Goal: Task Accomplishment & Management: Use online tool/utility

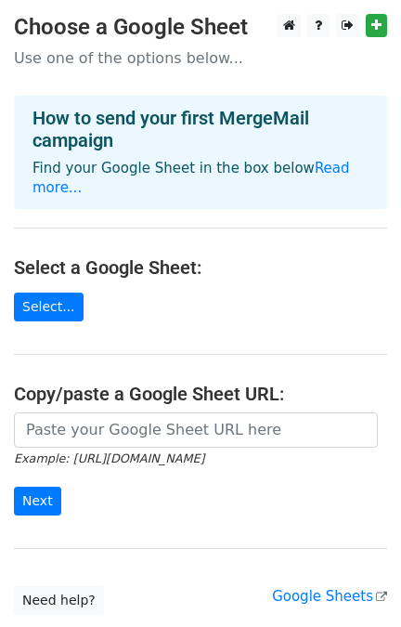
scroll to position [101, 0]
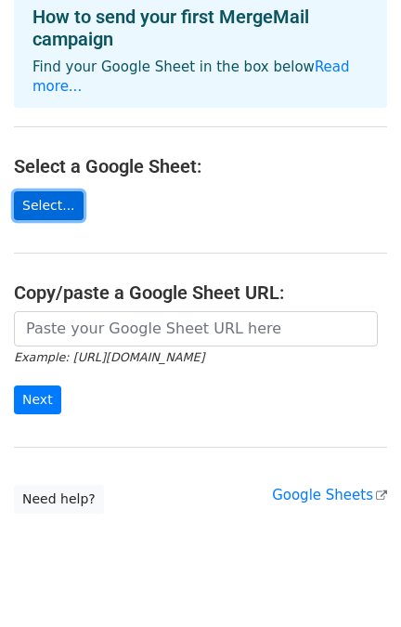
click at [46, 191] on link "Select..." at bounding box center [49, 205] width 70 height 29
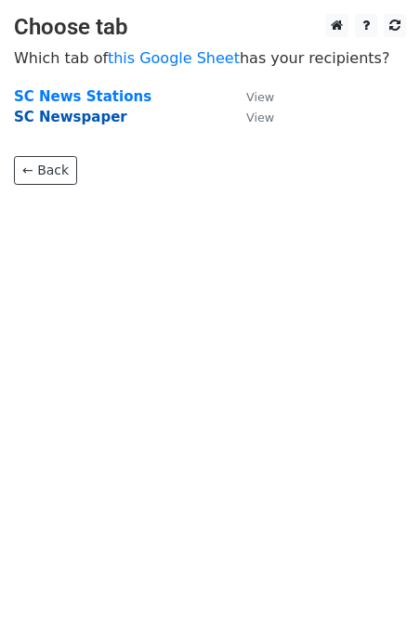
click at [67, 116] on strong "SC Newspaper" at bounding box center [70, 117] width 113 height 17
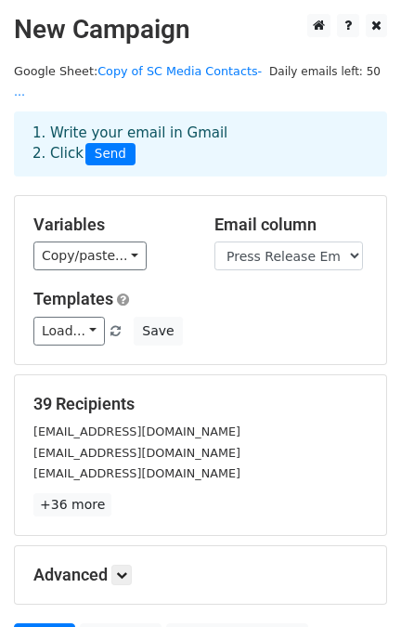
scroll to position [166, 0]
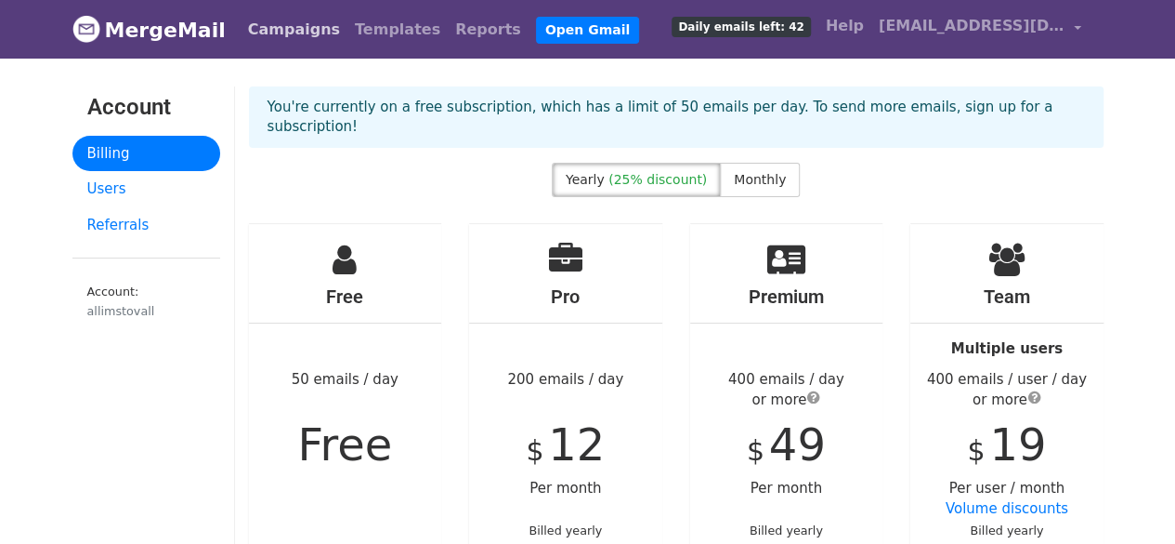
click at [281, 33] on link "Campaigns" at bounding box center [294, 29] width 107 height 37
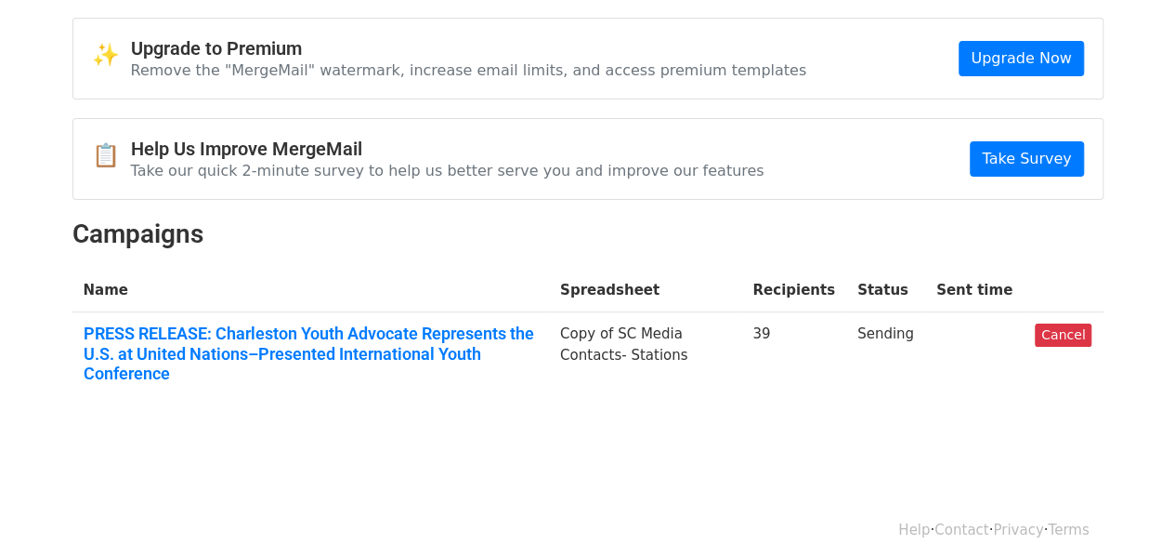
scroll to position [70, 0]
click at [1063, 324] on link "Cancel" at bounding box center [1063, 333] width 57 height 23
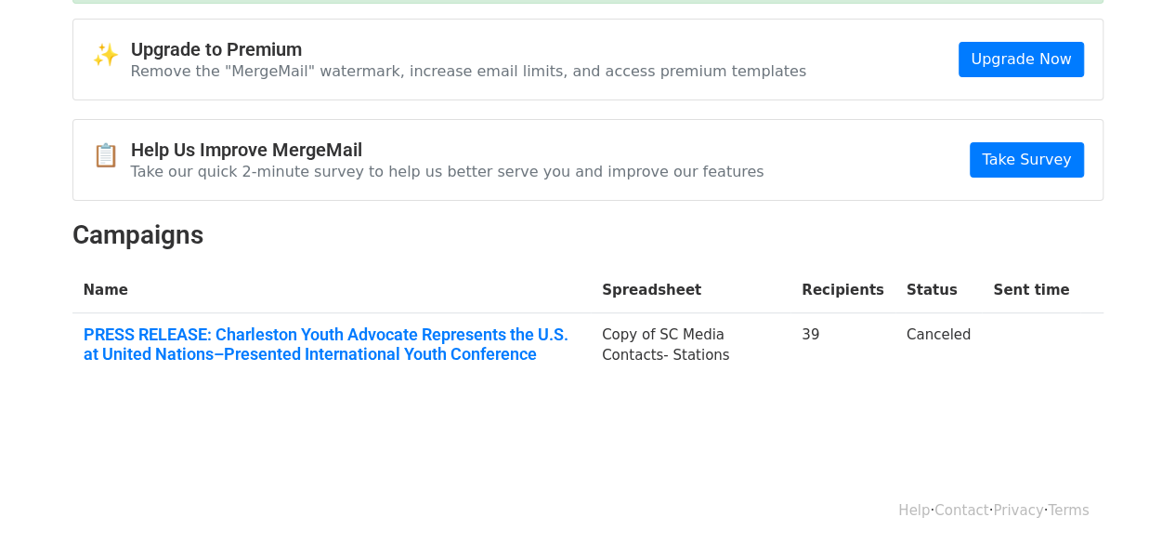
scroll to position [128, 0]
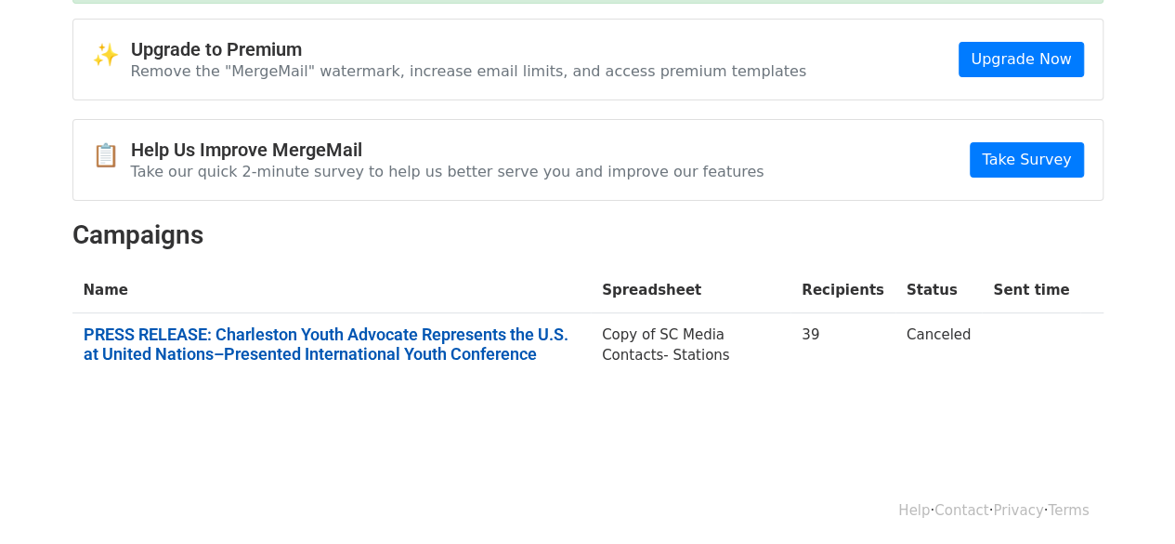
click at [466, 327] on link "PRESS RELEASE: Charleston Youth Advocate Represents the U.S. at United Nations–…" at bounding box center [332, 344] width 496 height 40
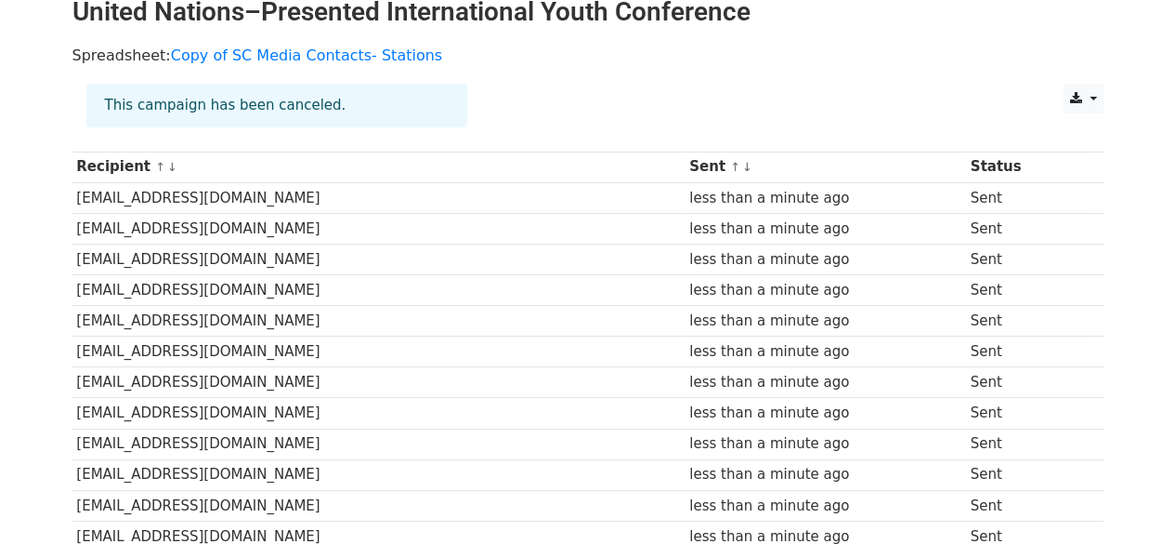
scroll to position [123, 0]
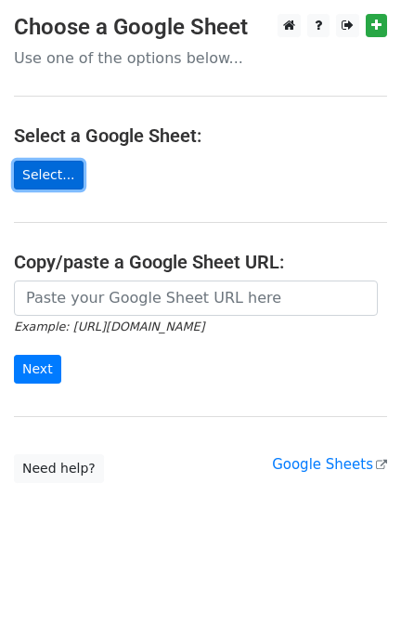
click at [35, 170] on link "Select..." at bounding box center [49, 175] width 70 height 29
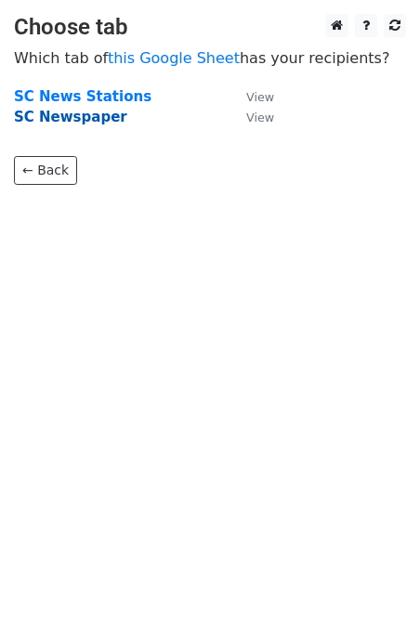
click at [72, 113] on strong "SC Newspaper" at bounding box center [70, 117] width 113 height 17
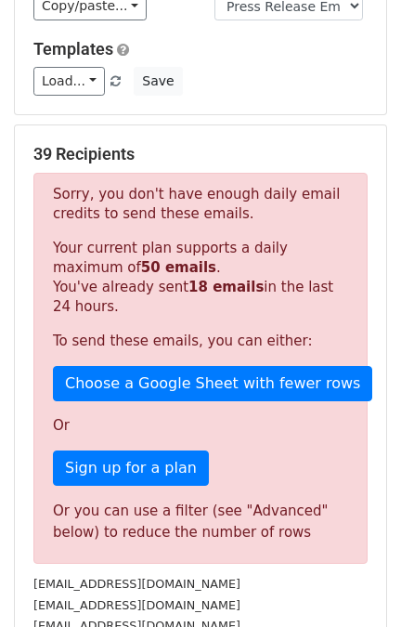
scroll to position [251, 0]
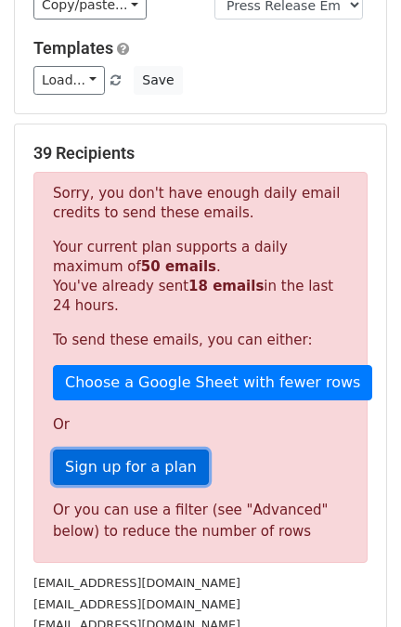
click at [130, 450] on link "Sign up for a plan" at bounding box center [131, 467] width 156 height 35
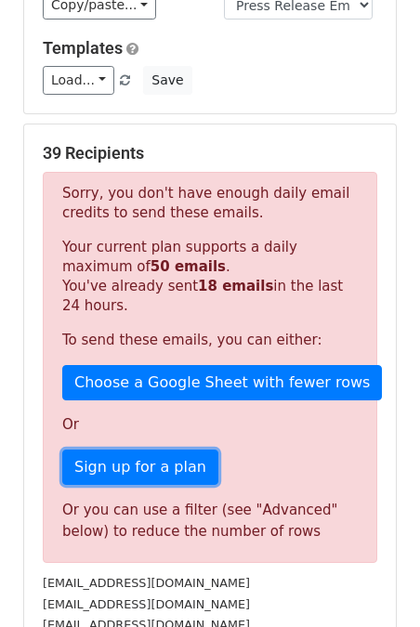
scroll to position [480, 0]
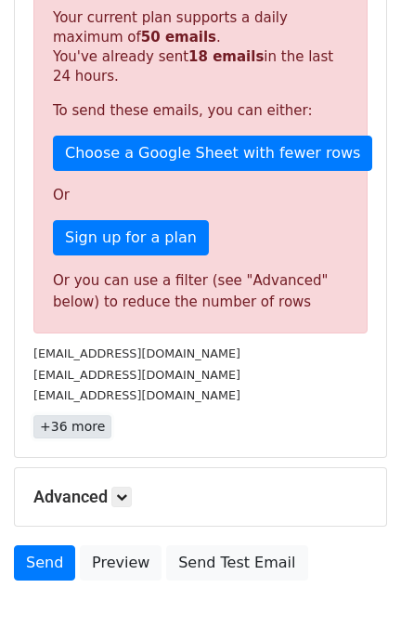
click at [75, 415] on link "+36 more" at bounding box center [72, 426] width 78 height 23
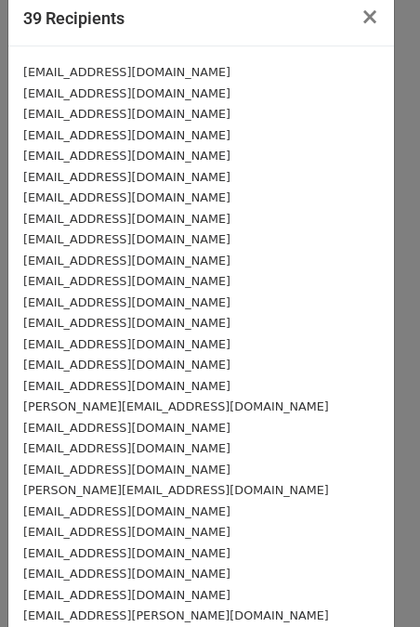
scroll to position [19, 0]
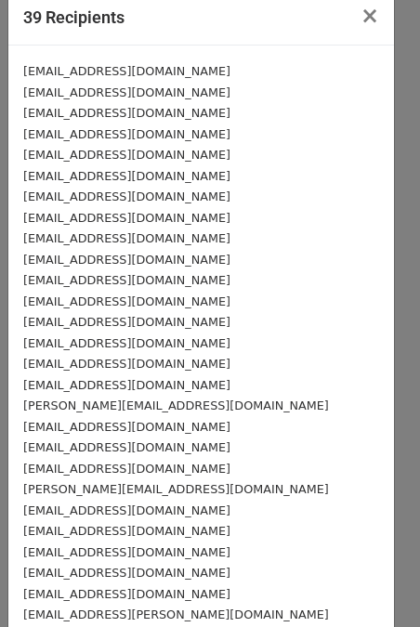
drag, startPoint x: 24, startPoint y: 70, endPoint x: 212, endPoint y: 464, distance: 436.4
click at [212, 464] on div "pb@bannercorp.net editor.aikenleader@gmail.com support@aikenstandard.com dfette…" at bounding box center [201, 469] width 386 height 846
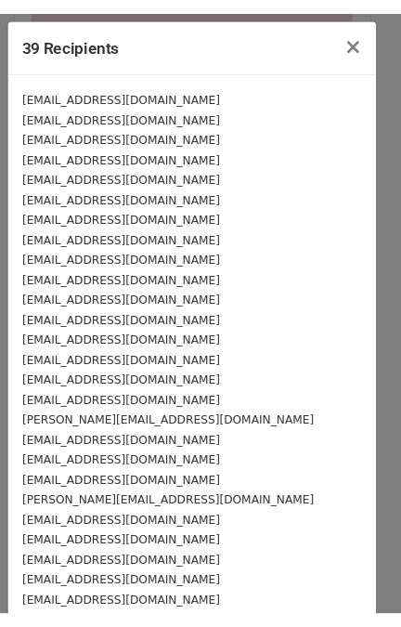
scroll to position [1, 0]
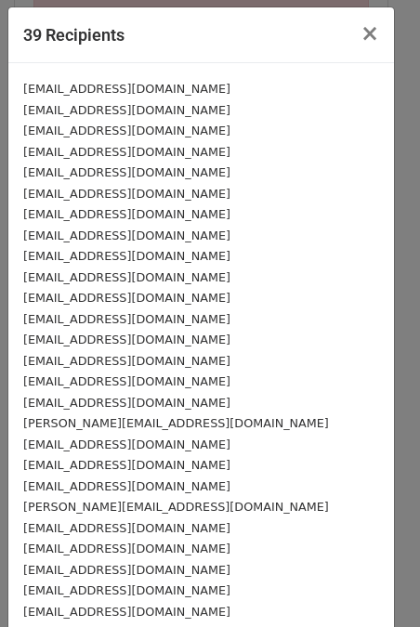
drag, startPoint x: 203, startPoint y: 485, endPoint x: 253, endPoint y: 482, distance: 50.3
click at [253, 482] on div "[EMAIL_ADDRESS][DOMAIN_NAME]" at bounding box center [201, 486] width 356 height 21
drag, startPoint x: 217, startPoint y: 486, endPoint x: 6, endPoint y: 72, distance: 465.5
click at [6, 72] on div "39 Recipients × pb@bannercorp.net editor.aikenleader@gmail.com support@aikensta…" at bounding box center [210, 313] width 420 height 627
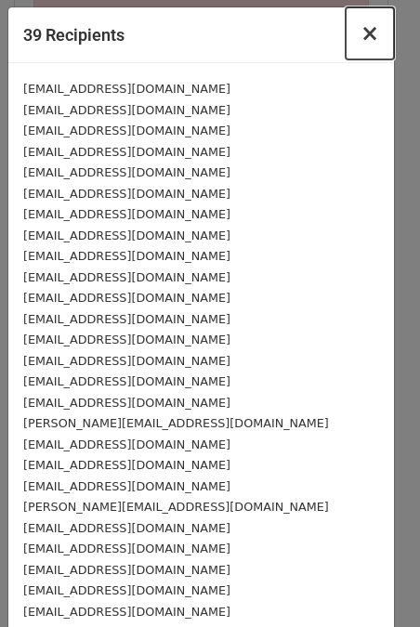
click at [361, 39] on span "×" at bounding box center [370, 33] width 19 height 26
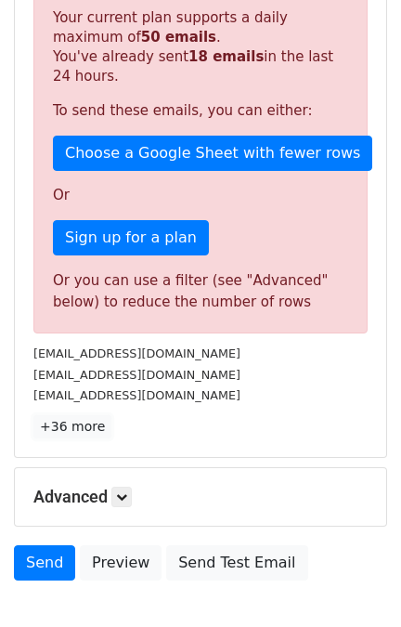
scroll to position [567, 0]
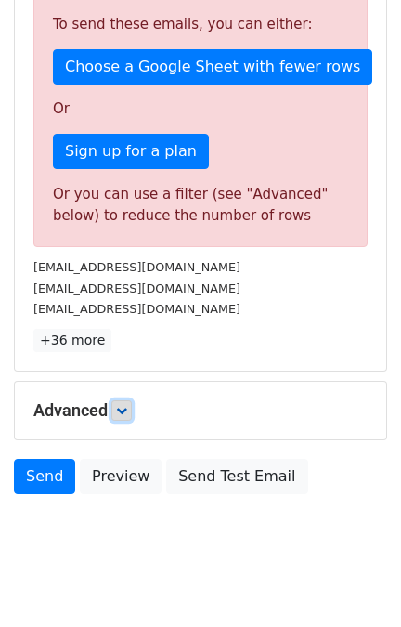
click at [127, 405] on icon at bounding box center [121, 410] width 11 height 11
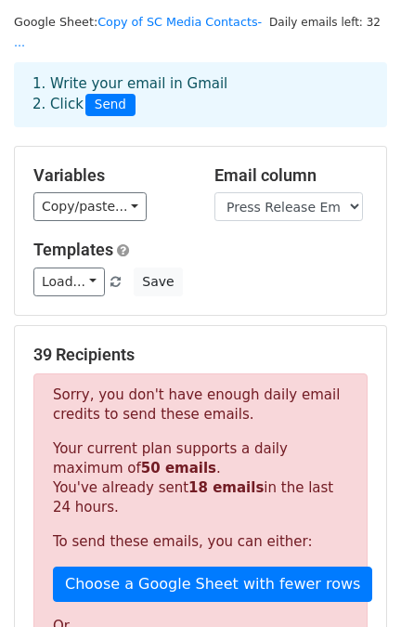
scroll to position [48, 0]
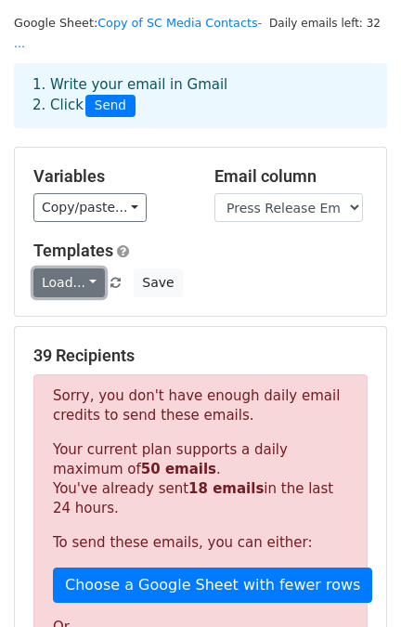
click at [89, 269] on link "Load..." at bounding box center [69, 283] width 72 height 29
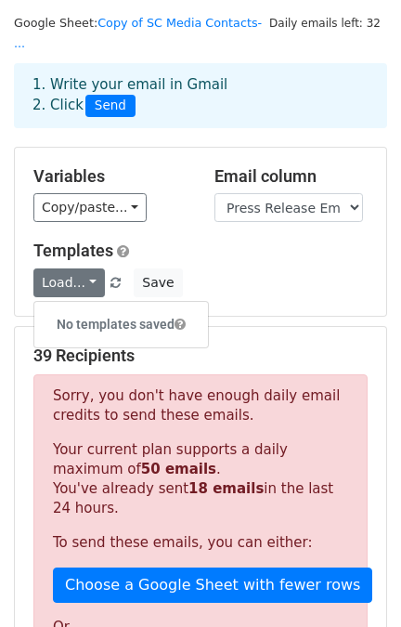
click at [220, 271] on div "Load... No templates saved Save" at bounding box center [201, 283] width 362 height 29
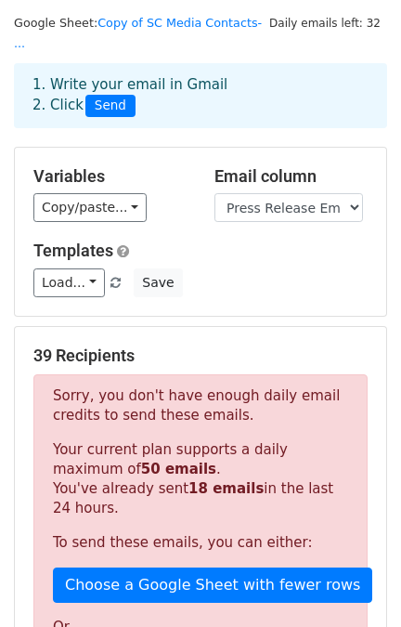
click at [125, 346] on h5 "39 Recipients" at bounding box center [200, 356] width 335 height 20
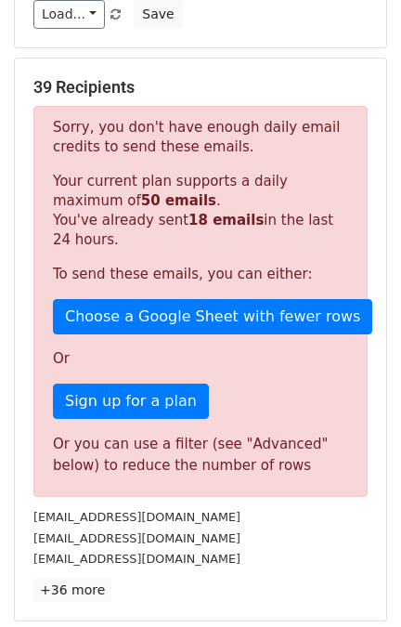
scroll to position [320, 0]
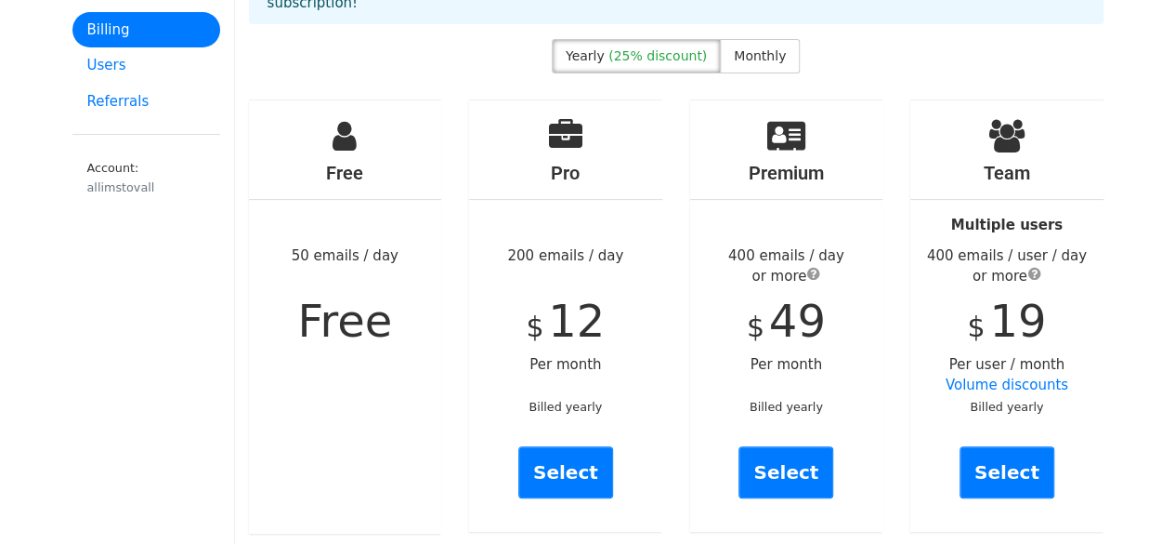
scroll to position [125, 0]
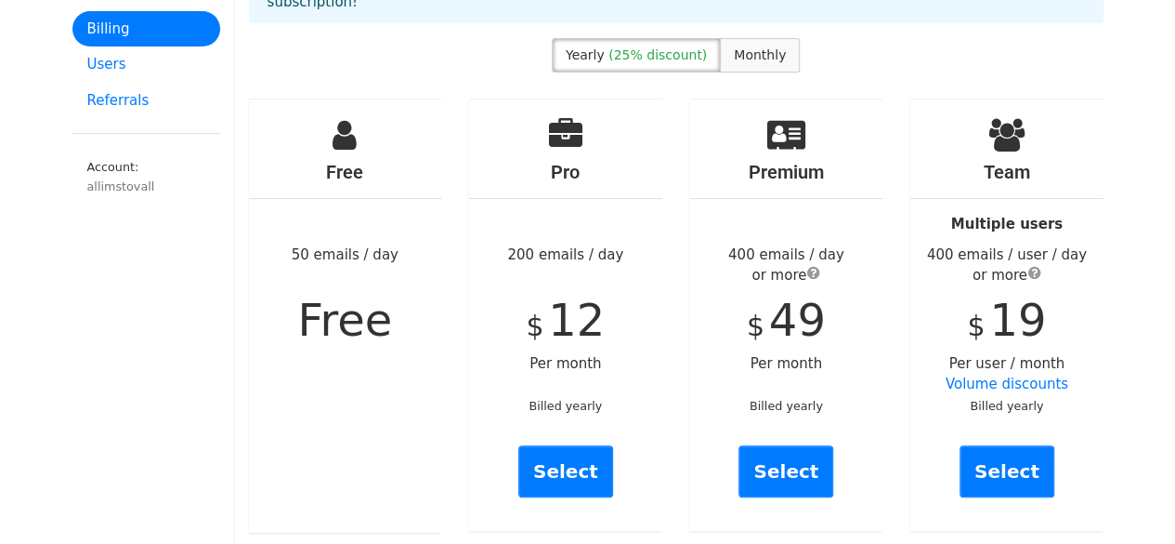
click at [755, 43] on label "Monthly" at bounding box center [760, 55] width 80 height 34
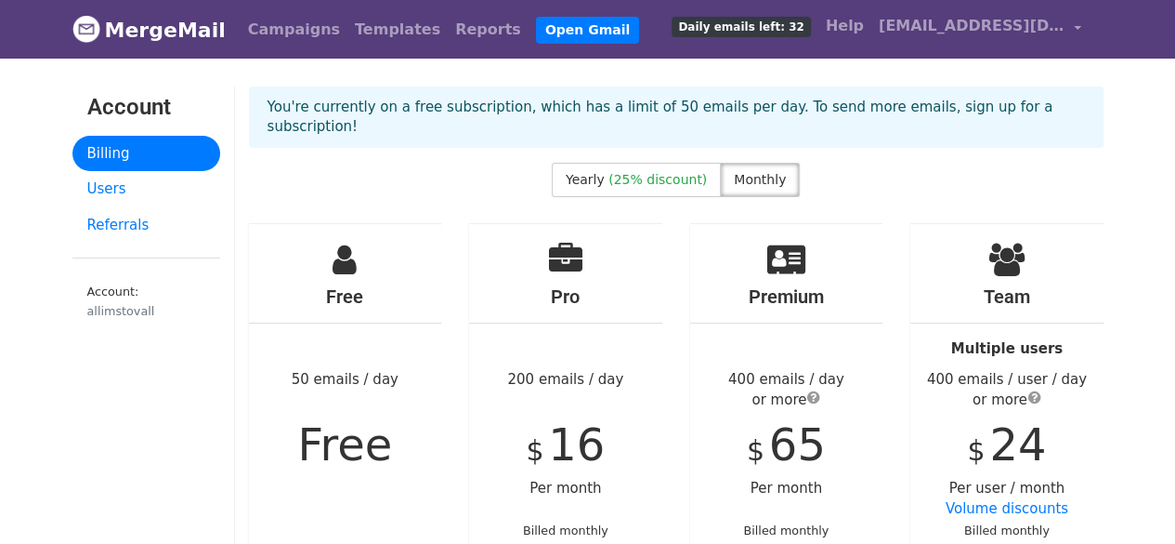
scroll to position [1, 0]
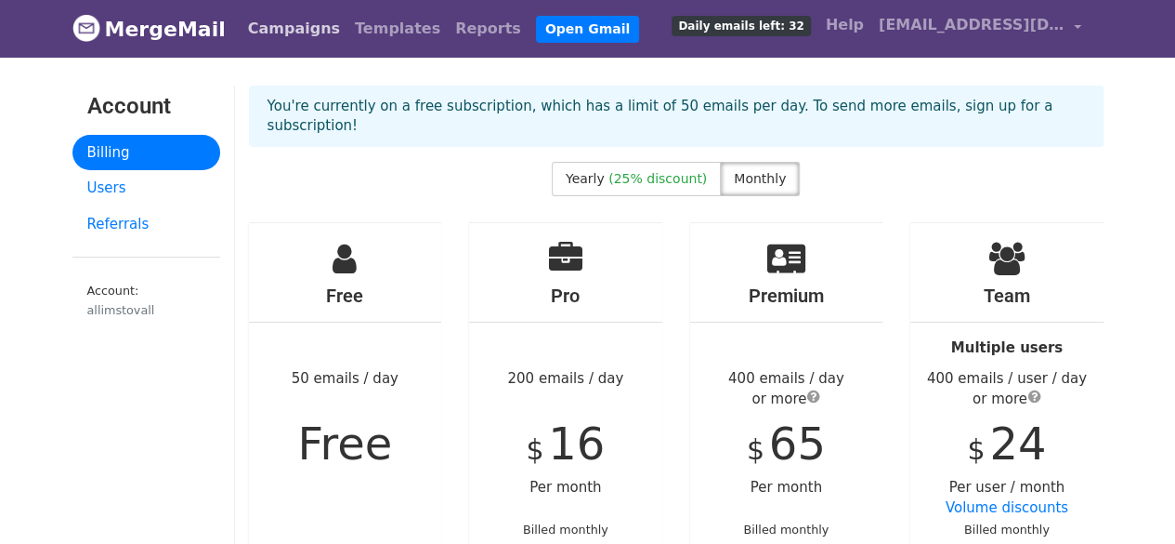
click at [305, 25] on link "Campaigns" at bounding box center [294, 28] width 107 height 37
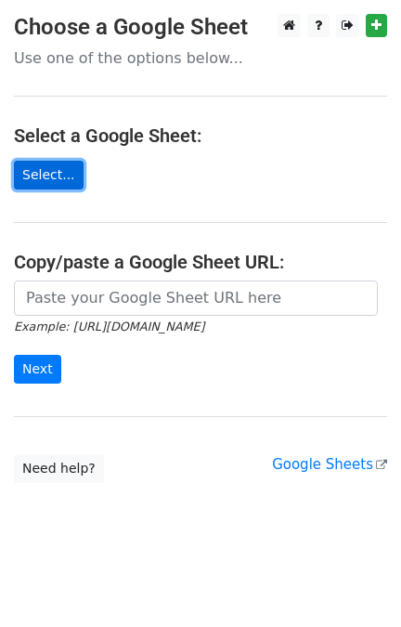
click at [56, 184] on link "Select..." at bounding box center [49, 175] width 70 height 29
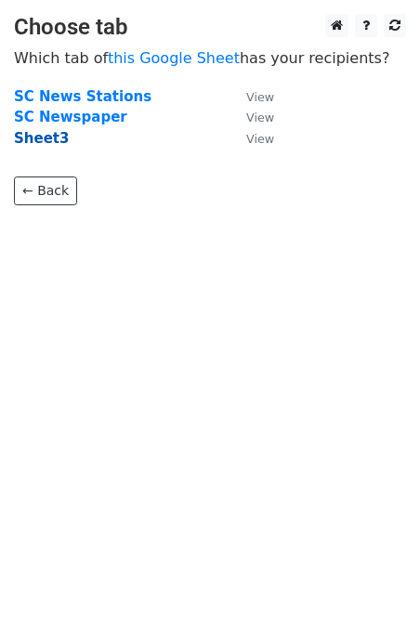
click at [46, 132] on strong "Sheet3" at bounding box center [41, 138] width 55 height 17
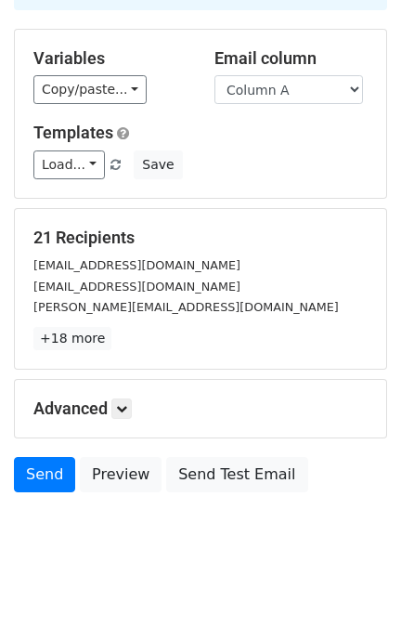
scroll to position [165, 0]
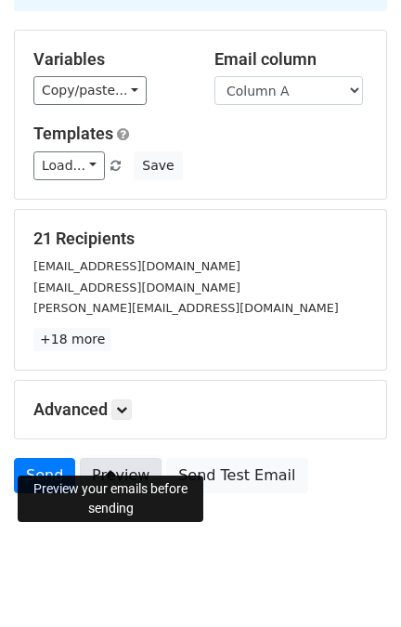
click at [130, 458] on link "Preview" at bounding box center [121, 475] width 82 height 35
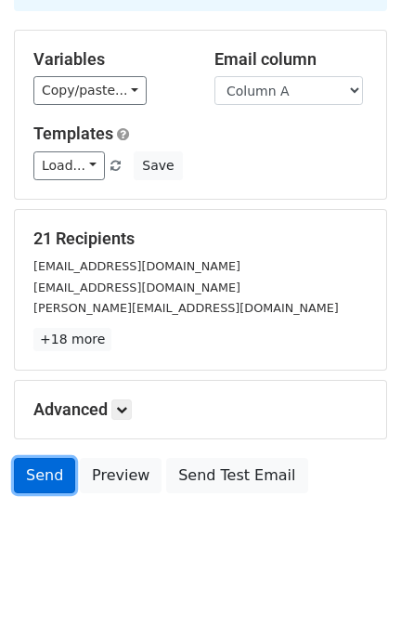
click at [21, 458] on link "Send" at bounding box center [44, 475] width 61 height 35
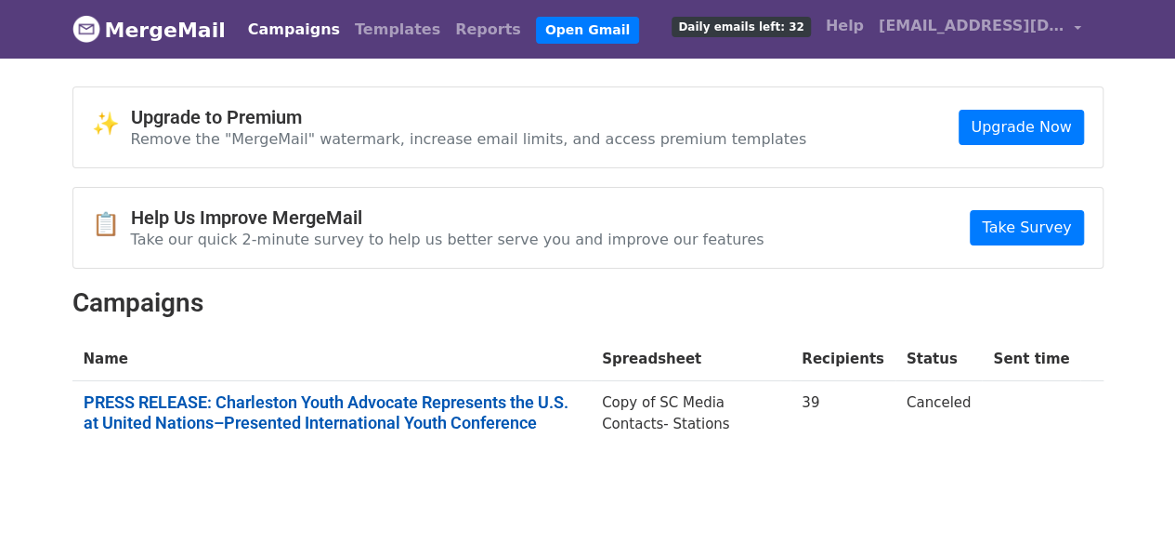
click at [439, 408] on link "PRESS RELEASE: Charleston Youth Advocate Represents the U.S. at United Nations–…" at bounding box center [332, 412] width 496 height 40
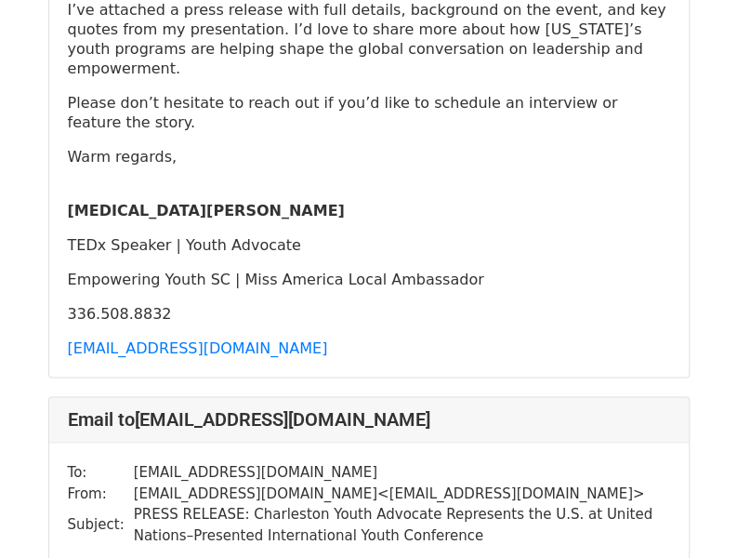
scroll to position [250, 0]
